Goal: Task Accomplishment & Management: Manage account settings

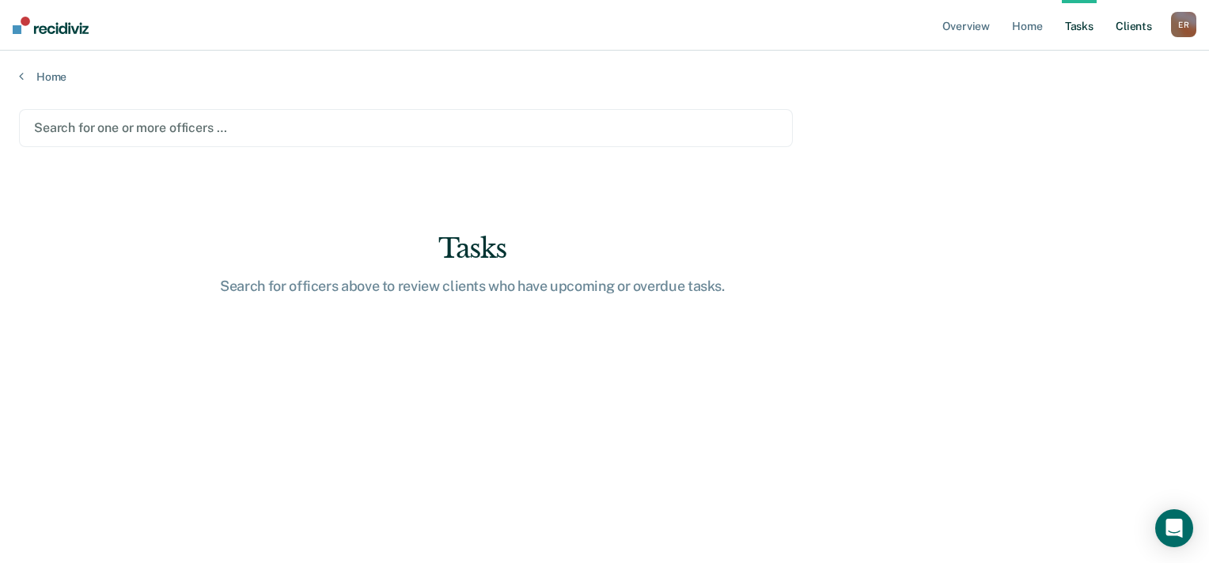
click at [1130, 26] on link "Client s" at bounding box center [1134, 25] width 43 height 51
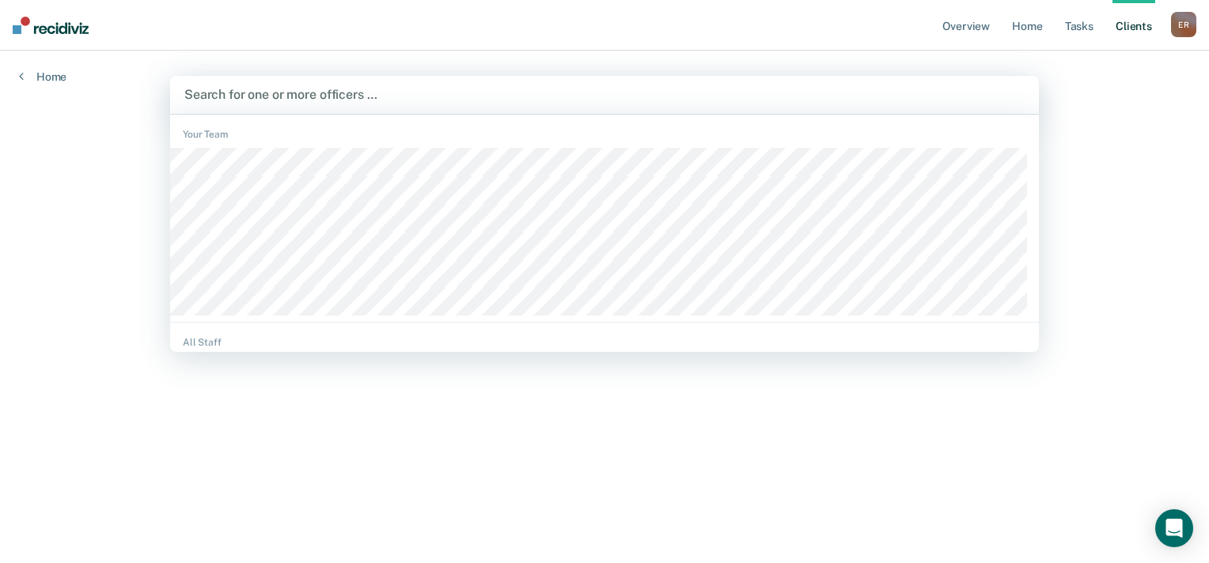
click at [291, 94] on div at bounding box center [604, 94] width 840 height 18
click at [1135, 105] on div "Overview Home Tasks Client s [PERSON_NAME] E R Profile How it works Log Out Hom…" at bounding box center [604, 281] width 1209 height 563
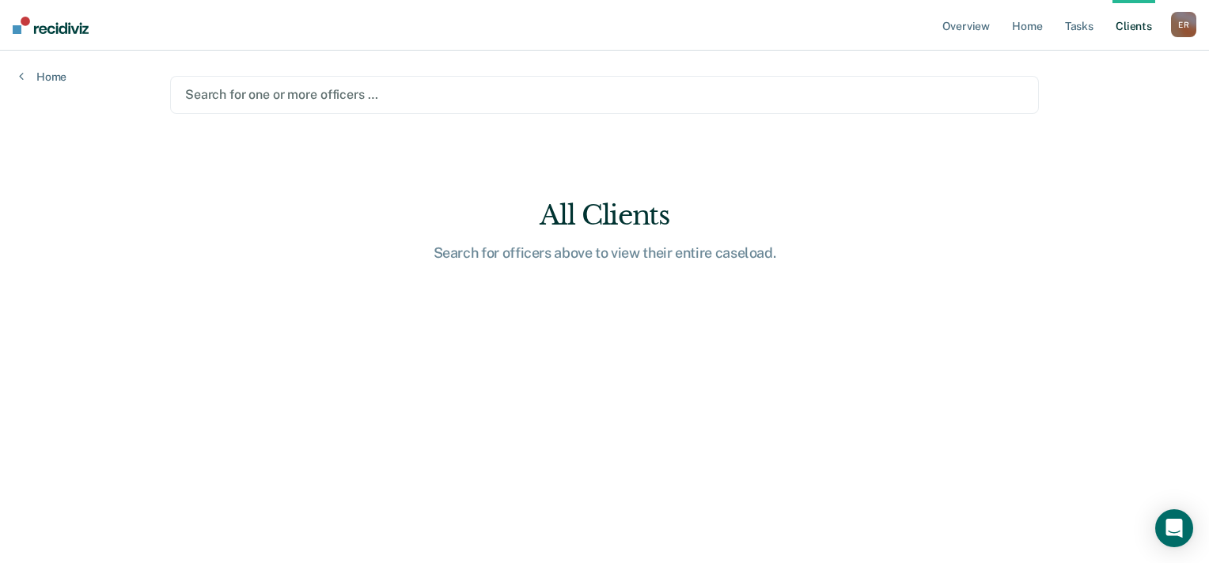
click at [1136, 32] on link "Client s" at bounding box center [1134, 25] width 43 height 51
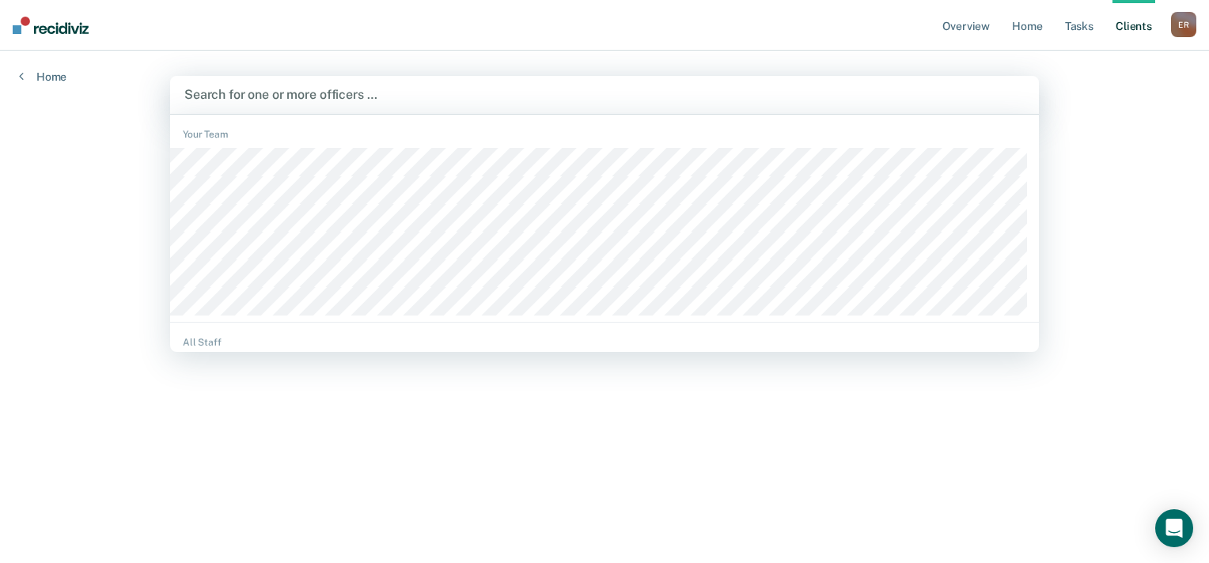
click at [375, 102] on div at bounding box center [604, 94] width 840 height 18
click at [1034, 33] on link "Home" at bounding box center [1027, 25] width 36 height 51
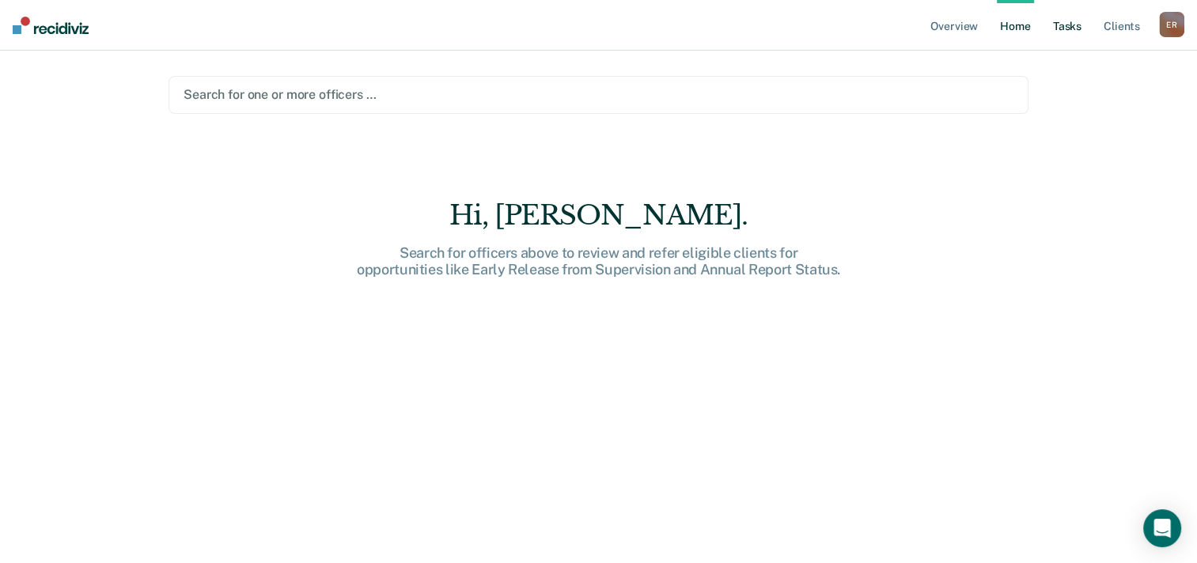
click at [1071, 32] on link "Tasks" at bounding box center [1067, 25] width 35 height 51
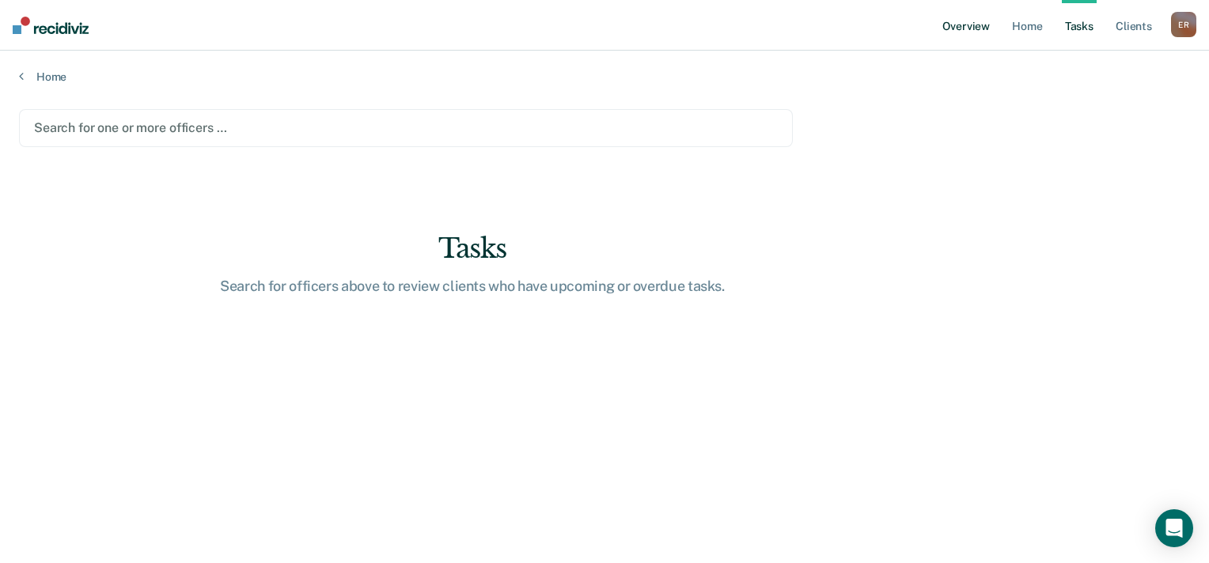
click at [977, 25] on link "Overview" at bounding box center [966, 25] width 54 height 51
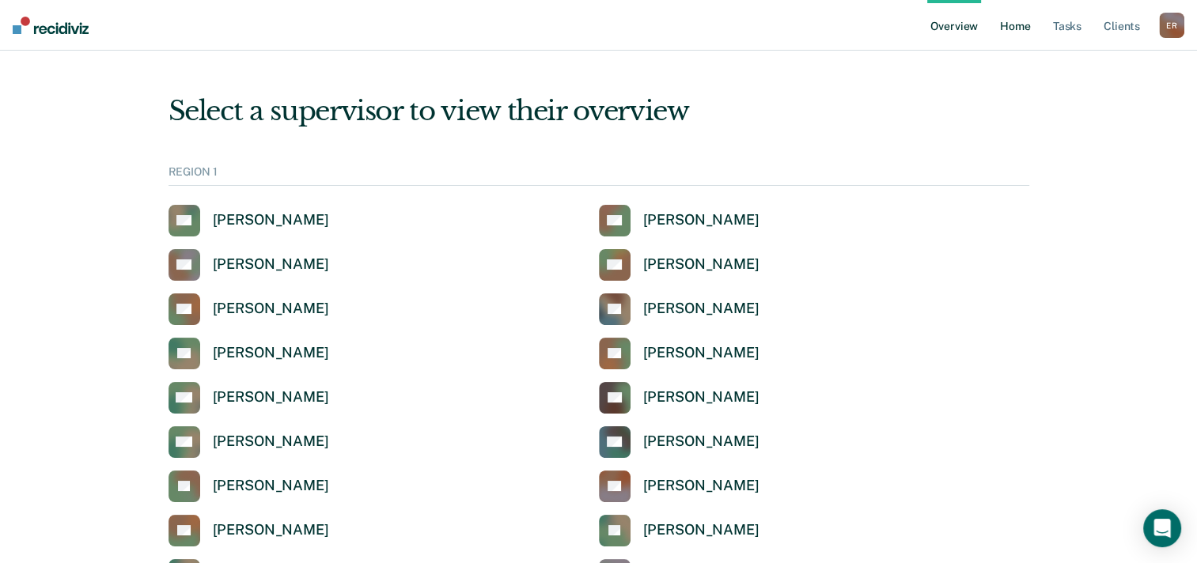
click at [1027, 34] on link "Home" at bounding box center [1015, 25] width 36 height 51
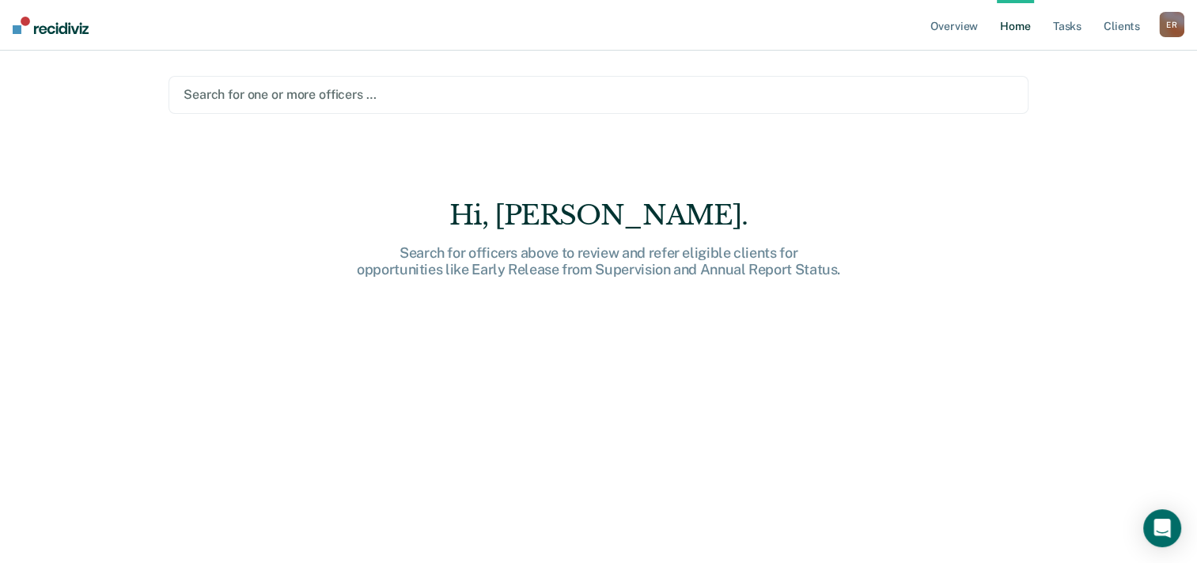
click at [285, 96] on div at bounding box center [599, 94] width 830 height 18
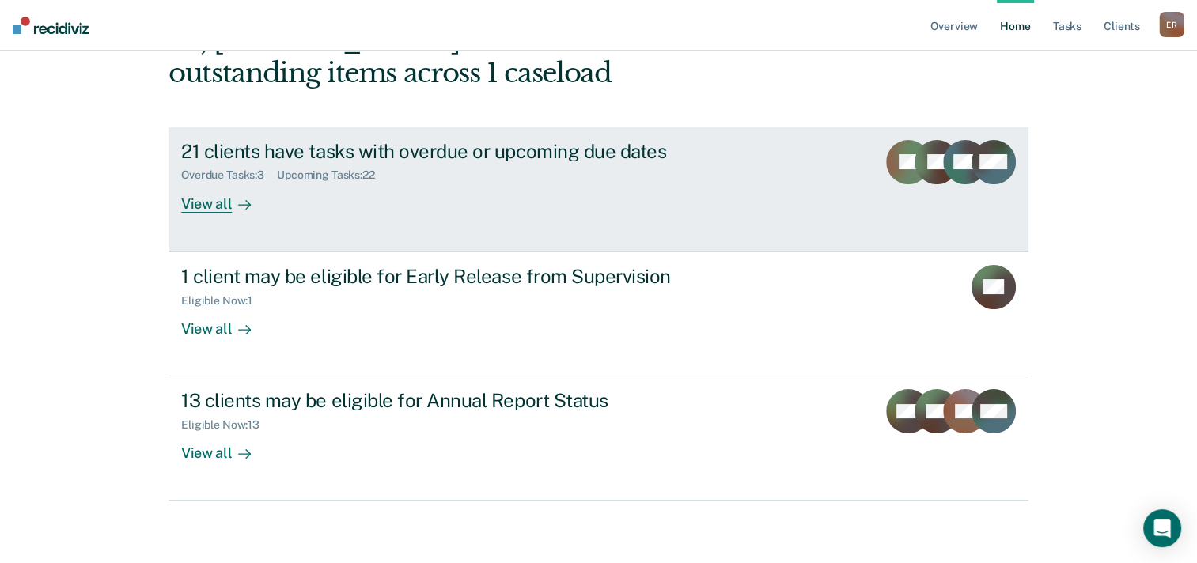
scroll to position [29, 0]
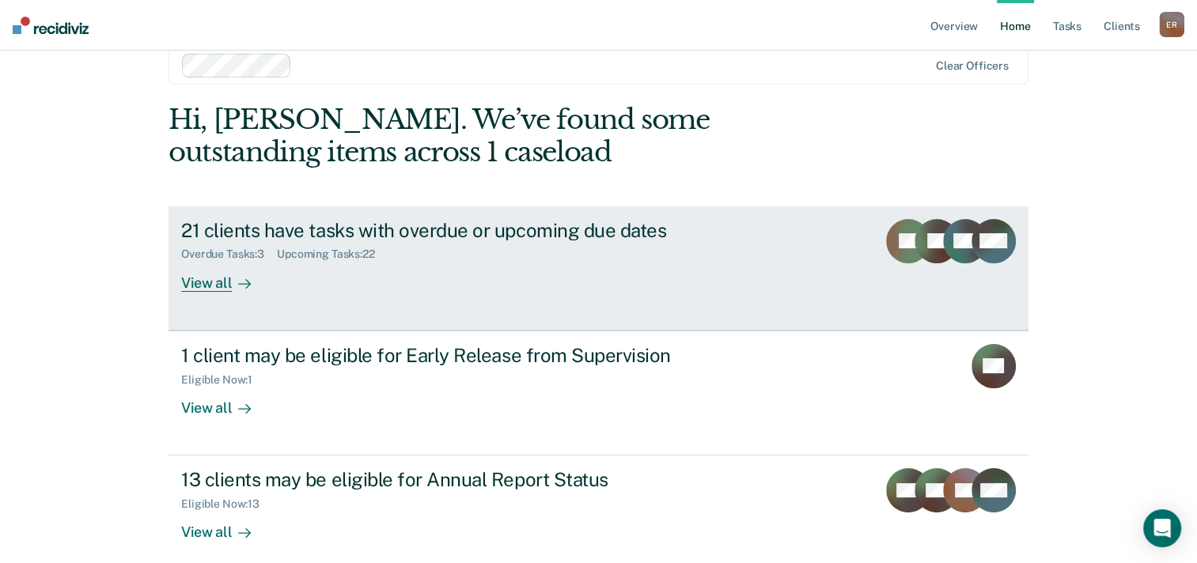
click at [556, 277] on div "21 clients have tasks with overdue or upcoming due dates Overdue Tasks : 3 Upco…" at bounding box center [478, 255] width 594 height 73
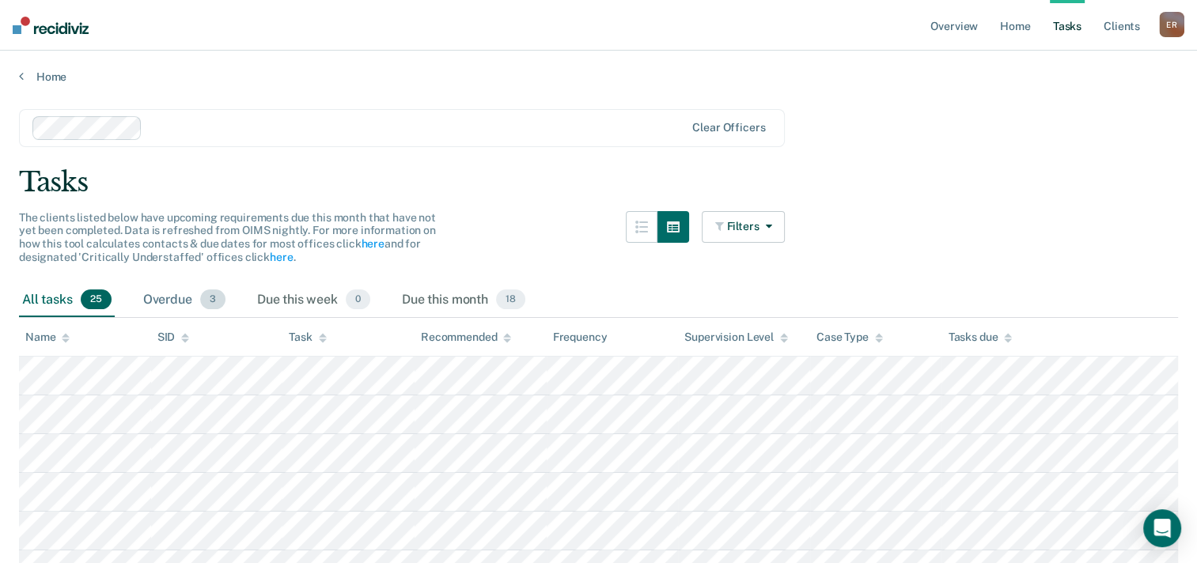
click at [165, 300] on div "Overdue 3" at bounding box center [184, 300] width 89 height 35
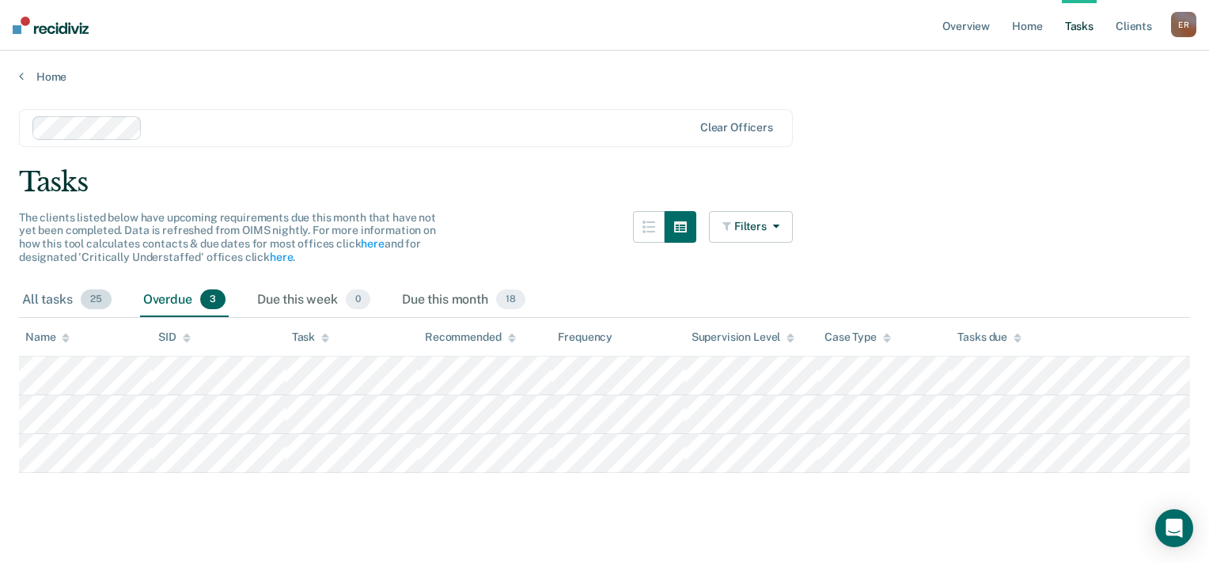
click at [47, 298] on div "All tasks 25" at bounding box center [67, 300] width 96 height 35
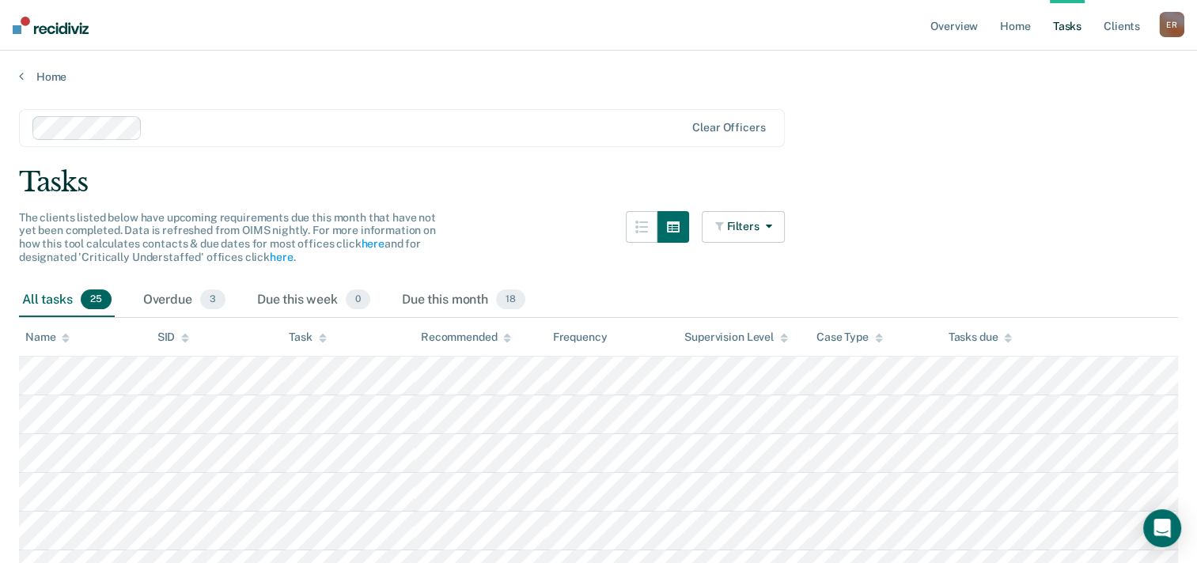
click at [44, 340] on div "Name" at bounding box center [47, 337] width 44 height 13
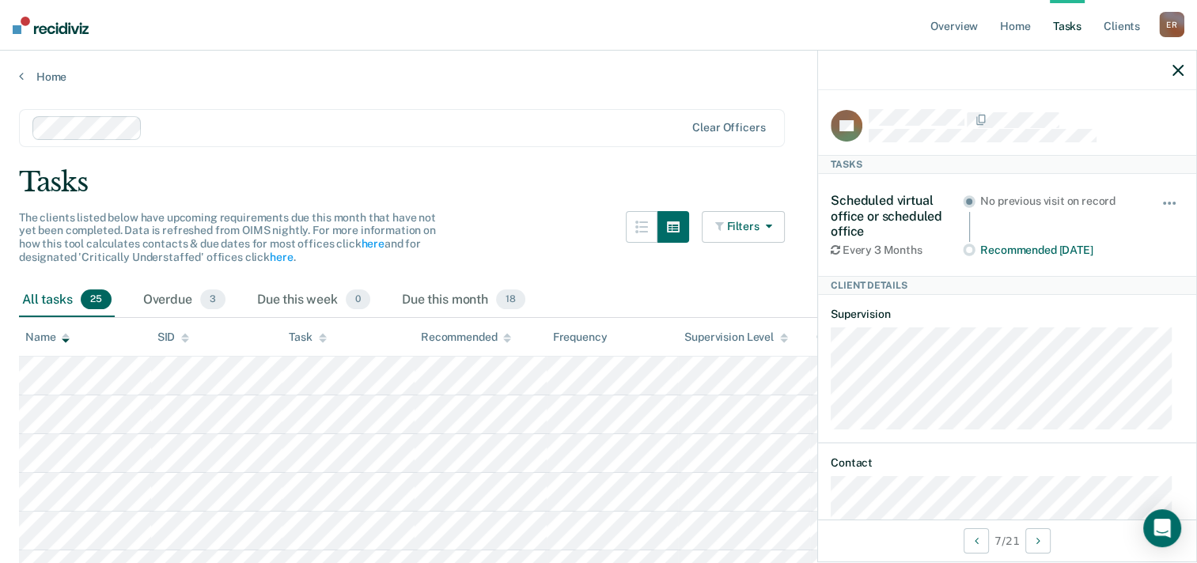
click at [767, 224] on icon "button" at bounding box center [765, 226] width 13 height 11
